Goal: Information Seeking & Learning: Learn about a topic

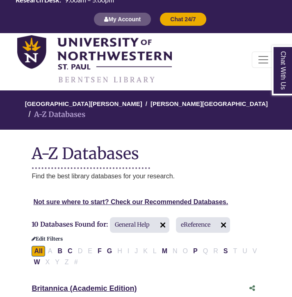
scroll to position [21, 0]
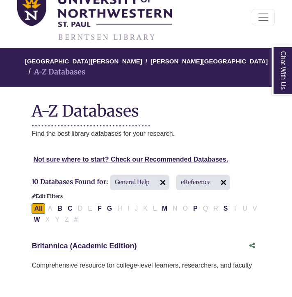
scroll to position [58, 0]
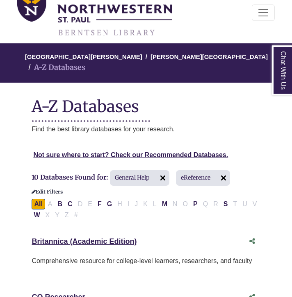
select select "Database Subject Filter"
select select "Database Types Filter"
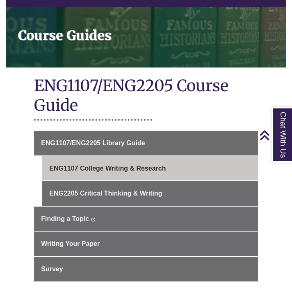
scroll to position [113, 0]
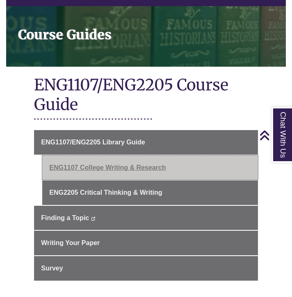
click at [80, 158] on link "ENG1107 College Writing & Research" at bounding box center [150, 168] width 216 height 25
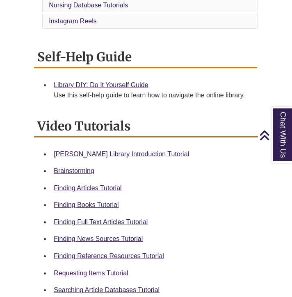
scroll to position [276, 0]
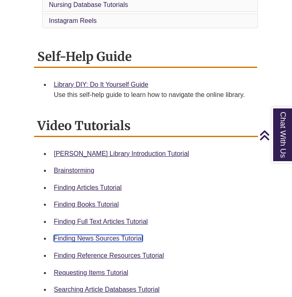
click at [77, 239] on link "Finding News Sources Tutorial" at bounding box center [98, 238] width 89 height 7
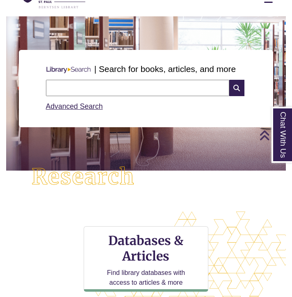
scroll to position [4, 0]
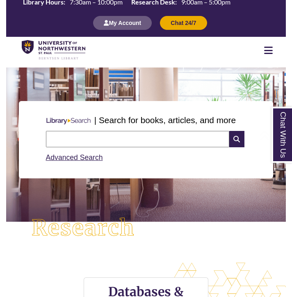
click at [61, 141] on input "text" at bounding box center [137, 139] width 183 height 16
type input "**********"
click at [236, 140] on icon at bounding box center [236, 139] width 15 height 16
